Goal: Transaction & Acquisition: Purchase product/service

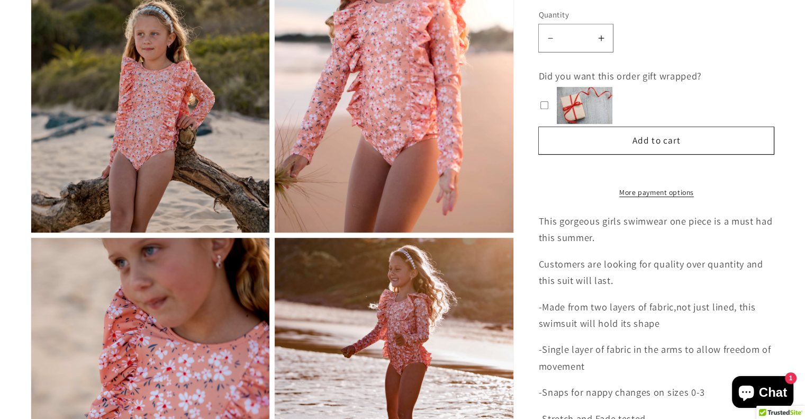
scroll to position [635, 0]
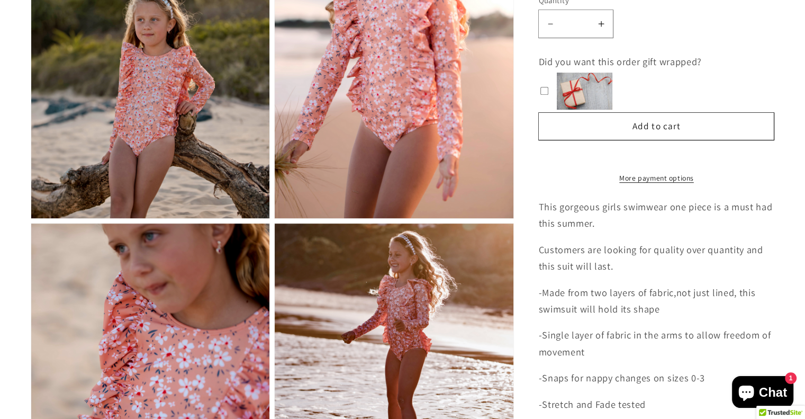
drag, startPoint x: 154, startPoint y: 105, endPoint x: 158, endPoint y: 116, distance: 11.2
click at [154, 105] on img "Gallery Viewer" at bounding box center [150, 98] width 239 height 240
click at [150, 127] on img "Gallery Viewer" at bounding box center [150, 98] width 239 height 240
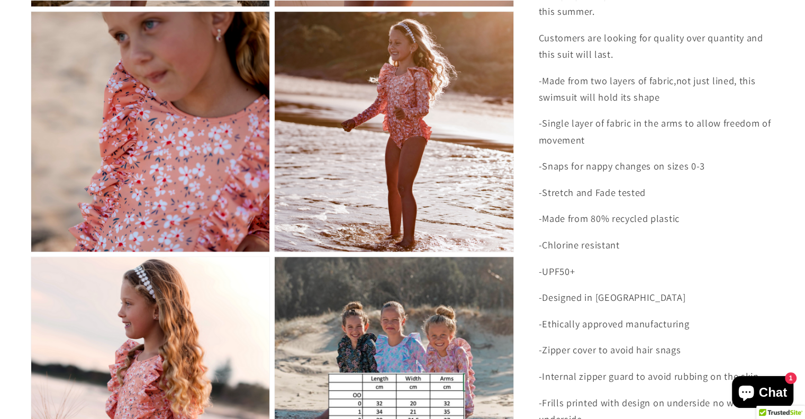
click at [178, 215] on img "Gallery Viewer" at bounding box center [150, 132] width 239 height 240
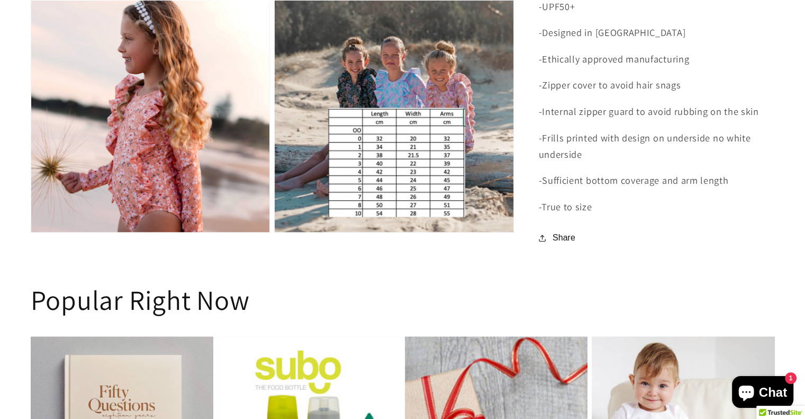
click at [176, 142] on img "Gallery Viewer" at bounding box center [150, 112] width 239 height 240
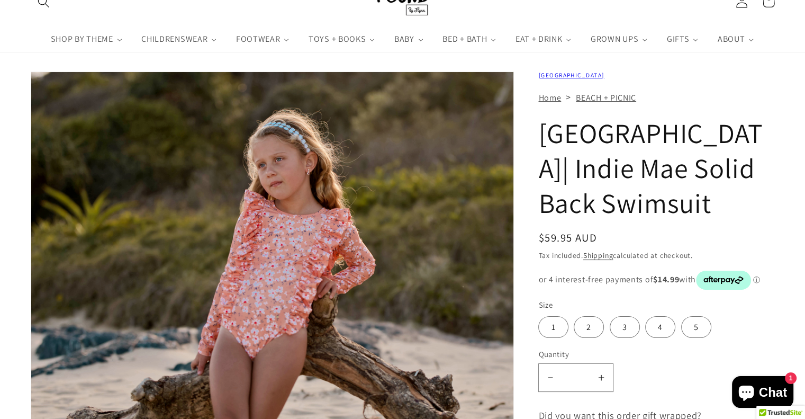
scroll to position [0, 0]
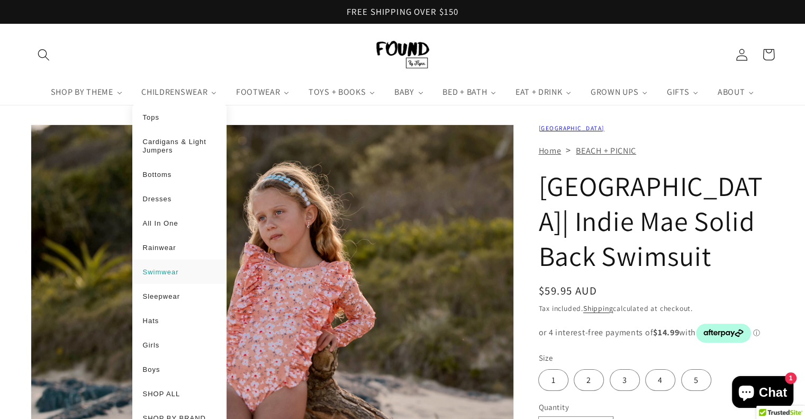
click at [158, 271] on span "Swimwear" at bounding box center [161, 272] width 36 height 8
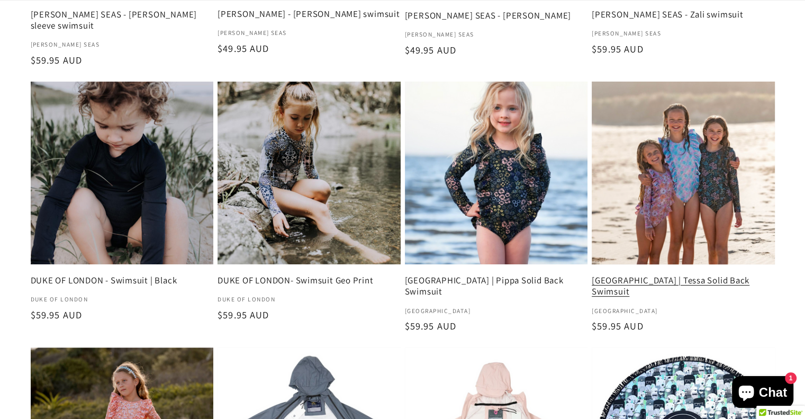
scroll to position [529, 0]
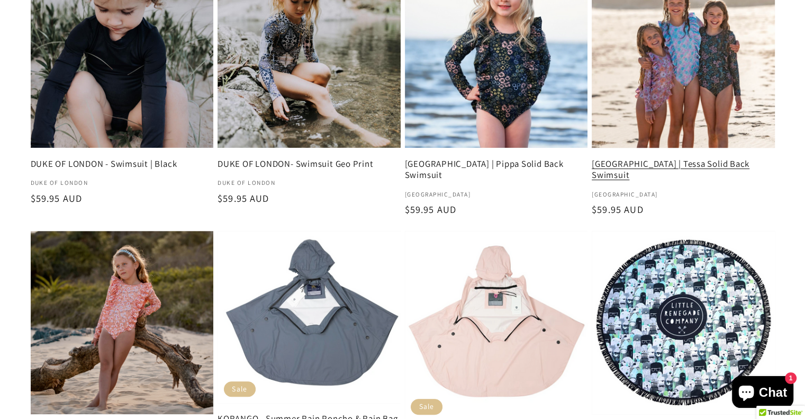
click at [672, 158] on link "[GEOGRAPHIC_DATA] | Tessa Solid Back Swimsuit" at bounding box center [683, 169] width 183 height 23
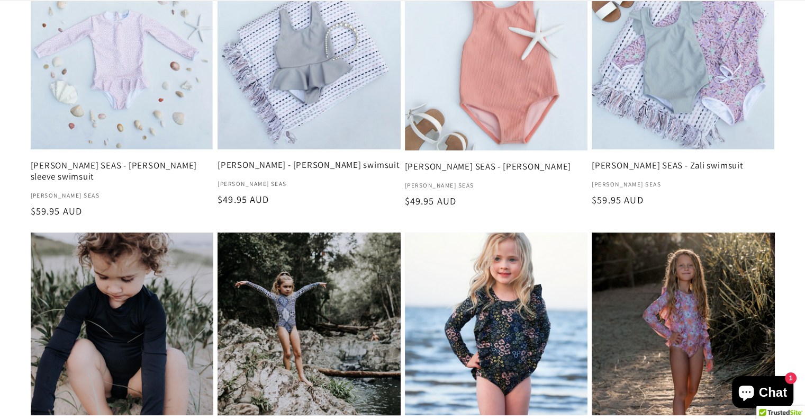
scroll to position [315, 0]
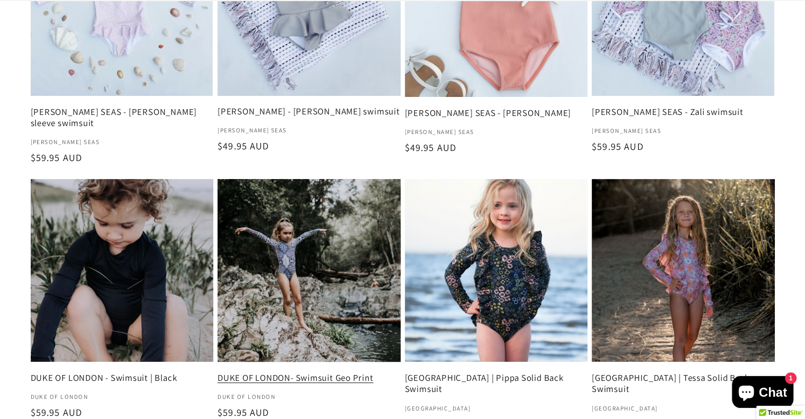
click at [290, 372] on link "DUKE OF LONDON- Swimsuit Geo Print" at bounding box center [308, 377] width 183 height 11
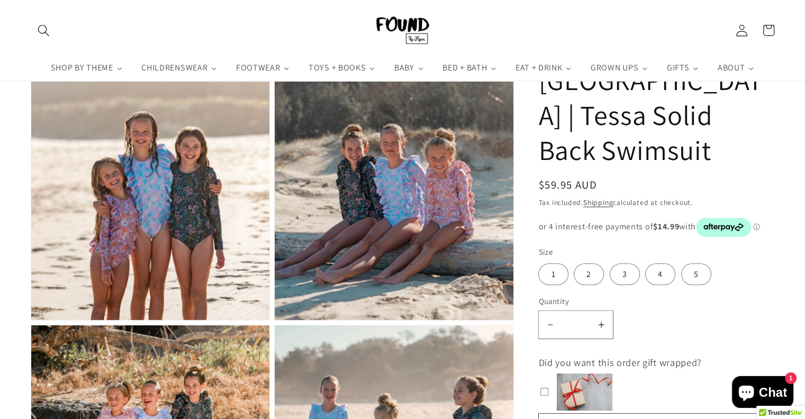
scroll to position [476, 0]
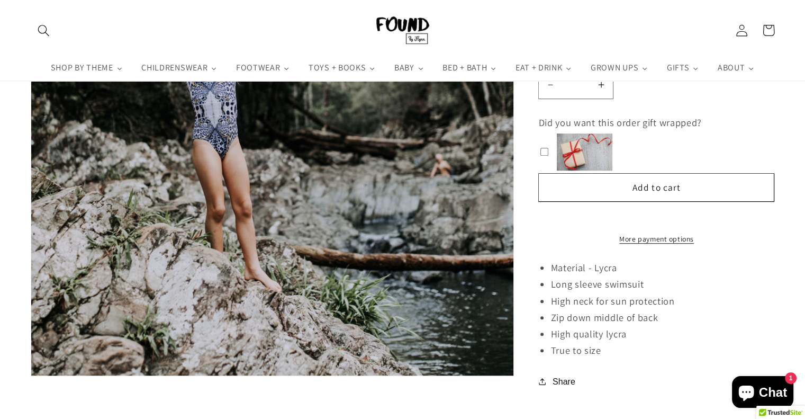
scroll to position [529, 0]
